Goal: Transaction & Acquisition: Download file/media

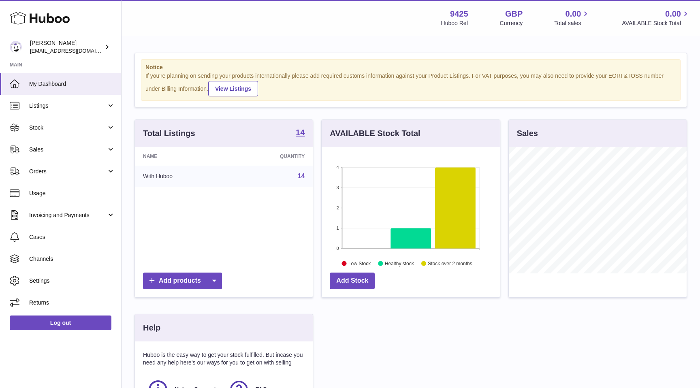
scroll to position [126, 178]
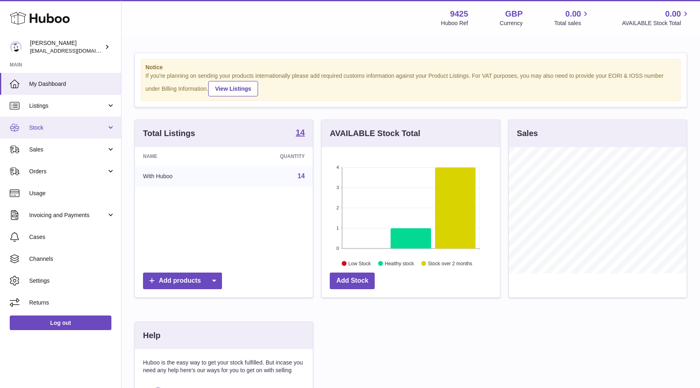
click at [76, 122] on link "Stock" at bounding box center [60, 128] width 121 height 22
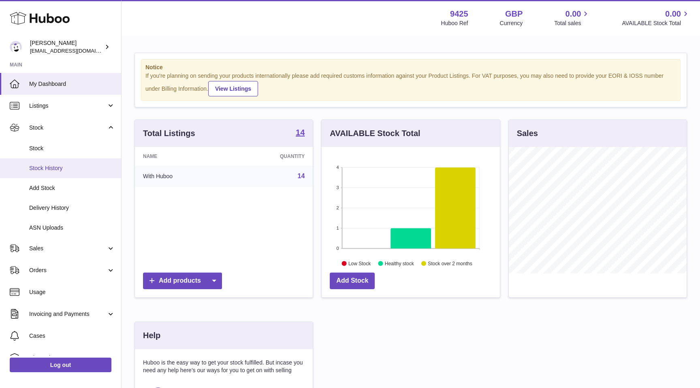
click at [69, 165] on span "Stock History" at bounding box center [72, 169] width 86 height 8
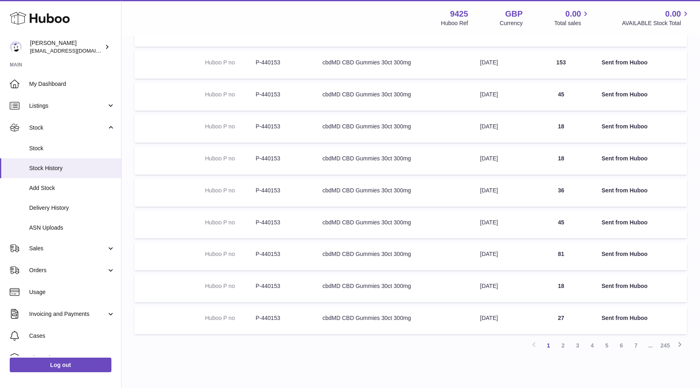
scroll to position [121, 0]
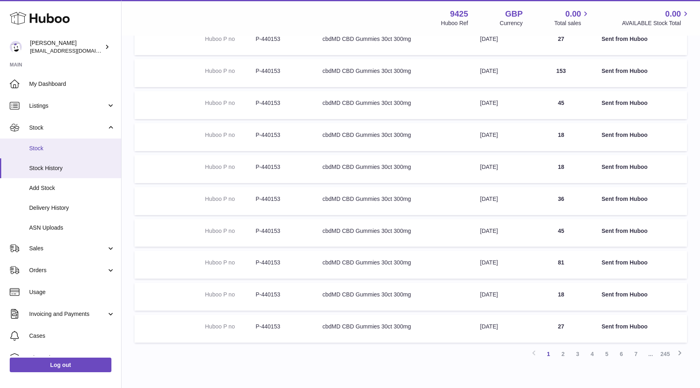
click at [42, 150] on span "Stock" at bounding box center [72, 149] width 86 height 8
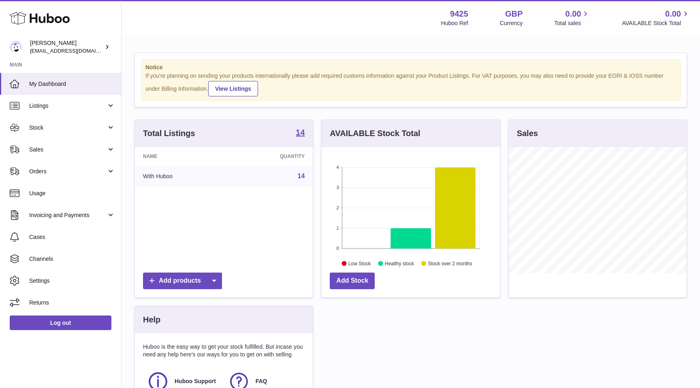
scroll to position [126, 178]
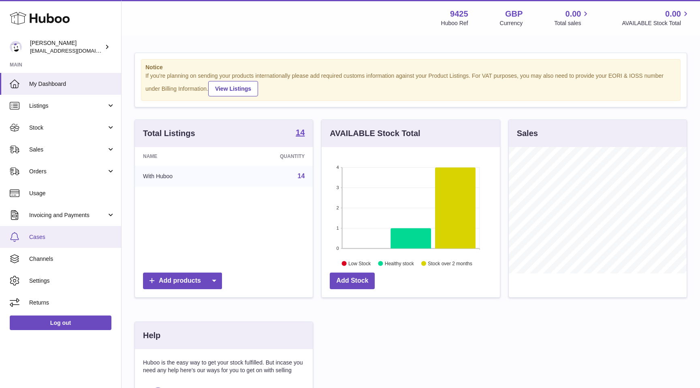
click at [47, 239] on span "Cases" at bounding box center [72, 237] width 86 height 8
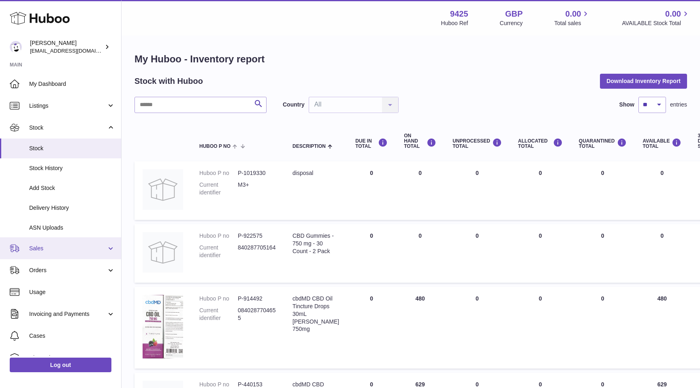
scroll to position [57, 0]
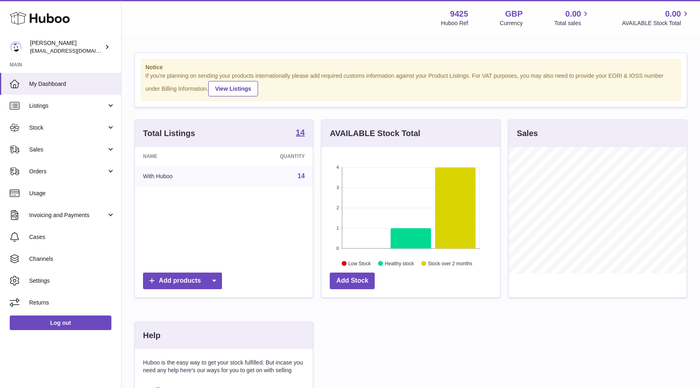
scroll to position [126, 178]
click at [82, 124] on span "Stock" at bounding box center [67, 128] width 77 height 8
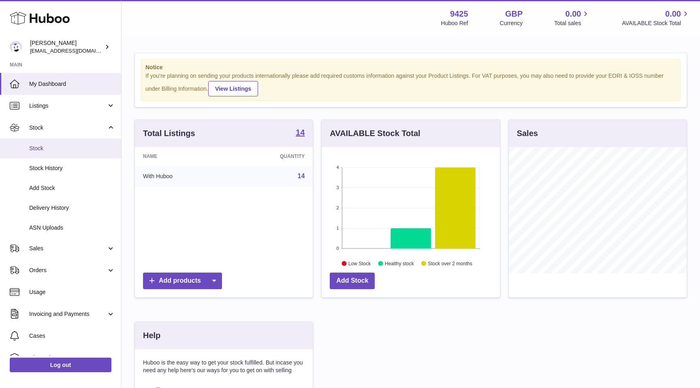
click at [56, 154] on link "Stock" at bounding box center [60, 149] width 121 height 20
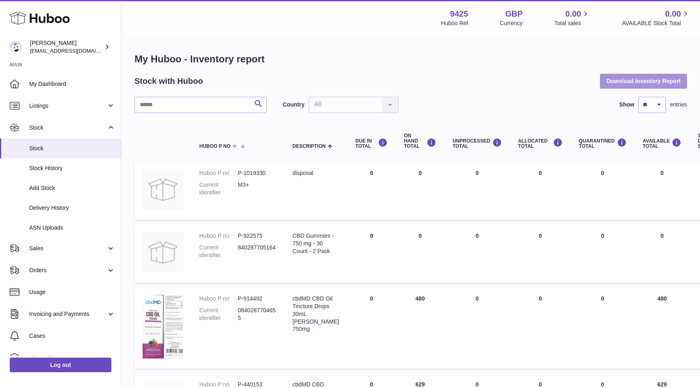
click at [632, 86] on button "Download Inventory Report" at bounding box center [643, 81] width 87 height 15
